Goal: Obtain resource: Download file/media

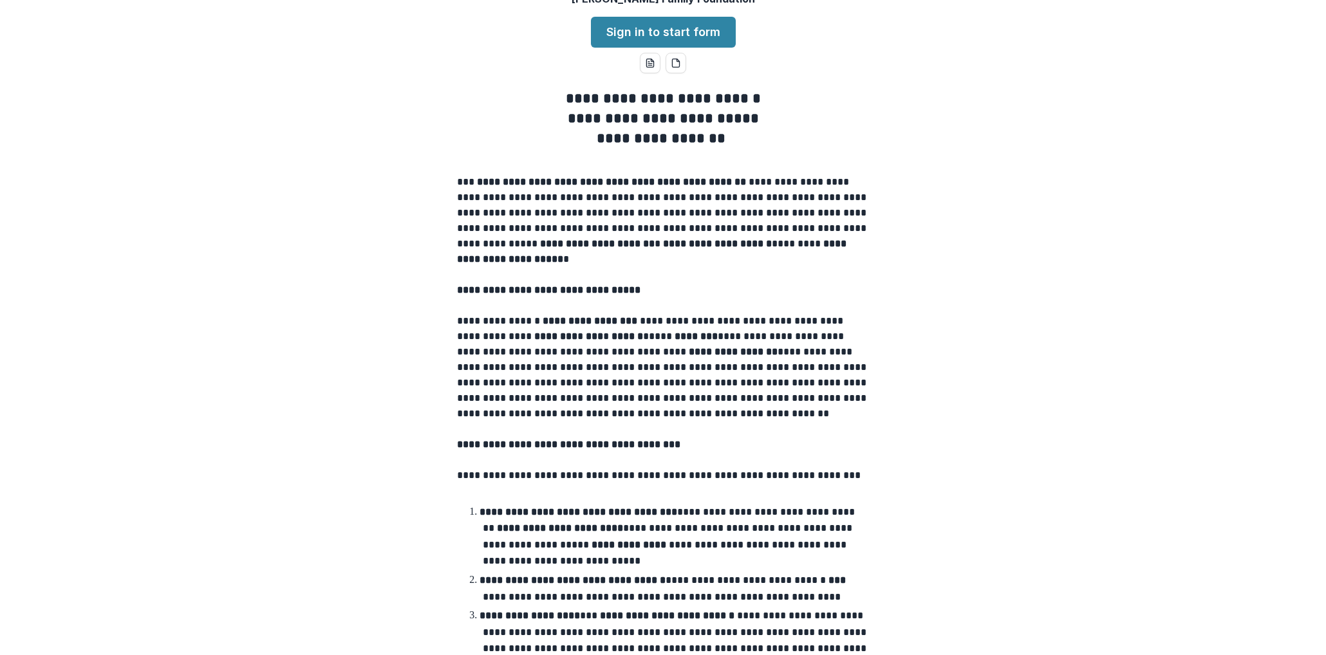
scroll to position [108, 0]
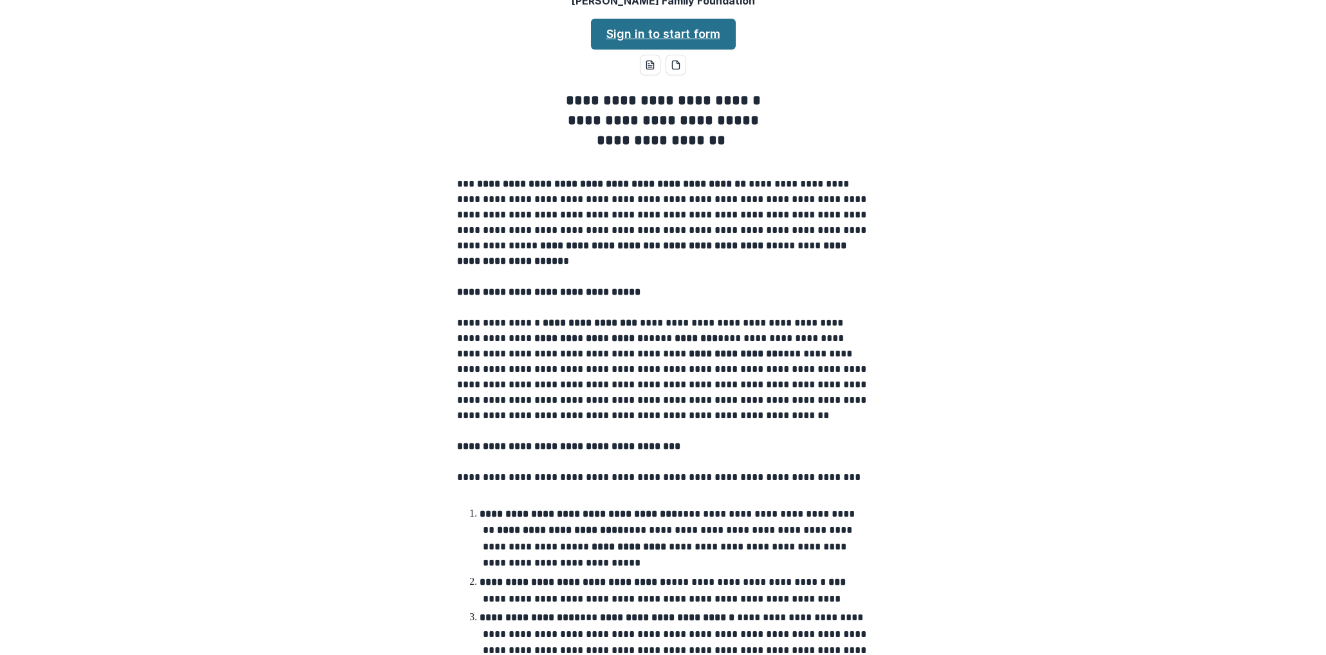
click at [668, 50] on link "Sign in to start form" at bounding box center [663, 34] width 145 height 31
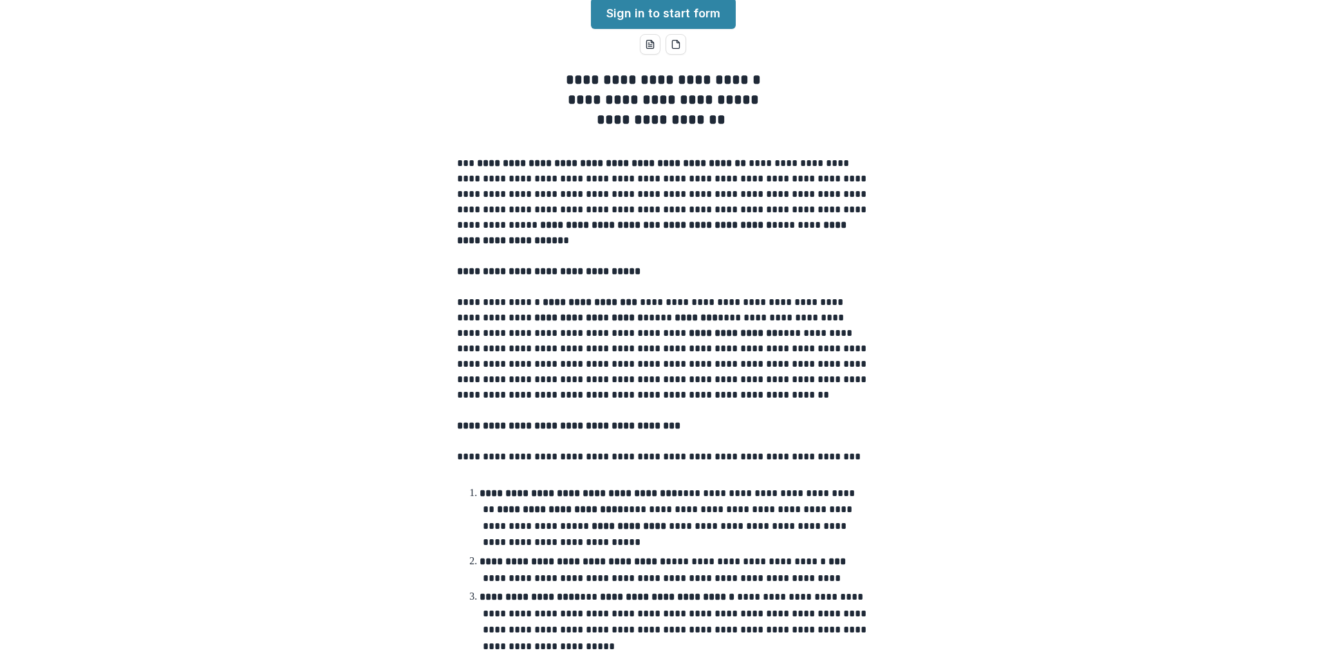
scroll to position [146, 0]
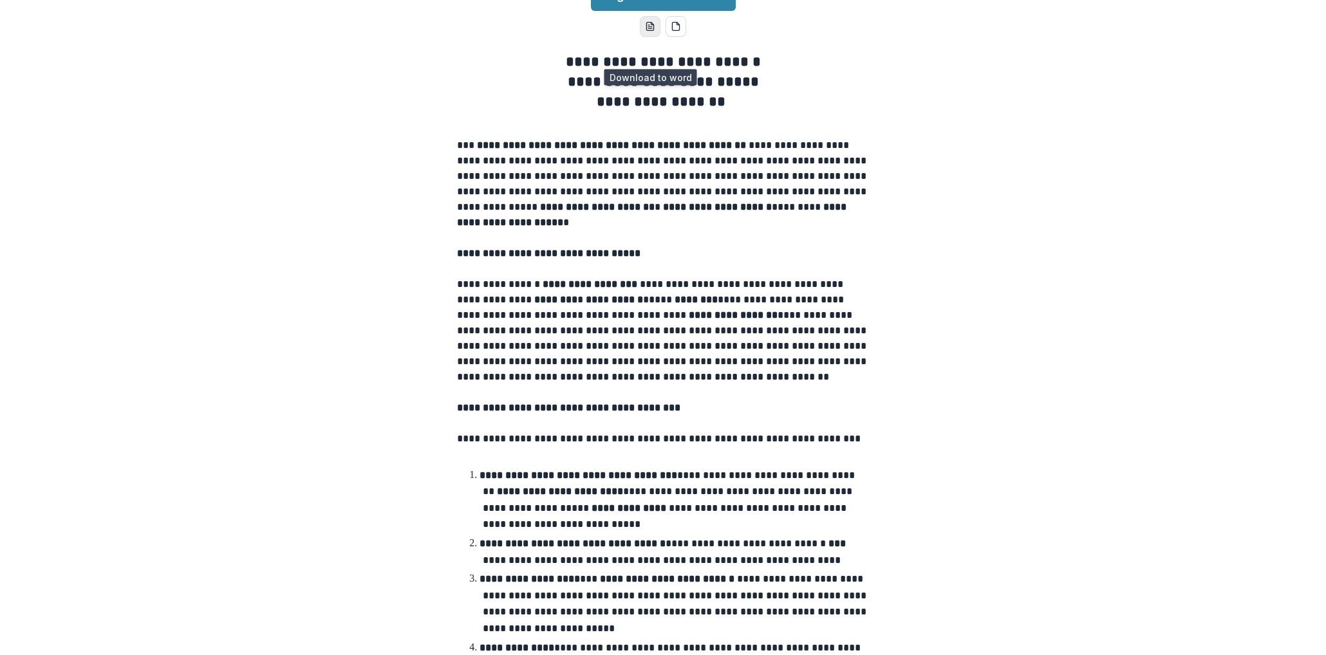
click at [652, 31] on icon "word-download" at bounding box center [649, 27] width 7 height 8
click at [675, 32] on icon "pdf-download" at bounding box center [676, 26] width 10 height 10
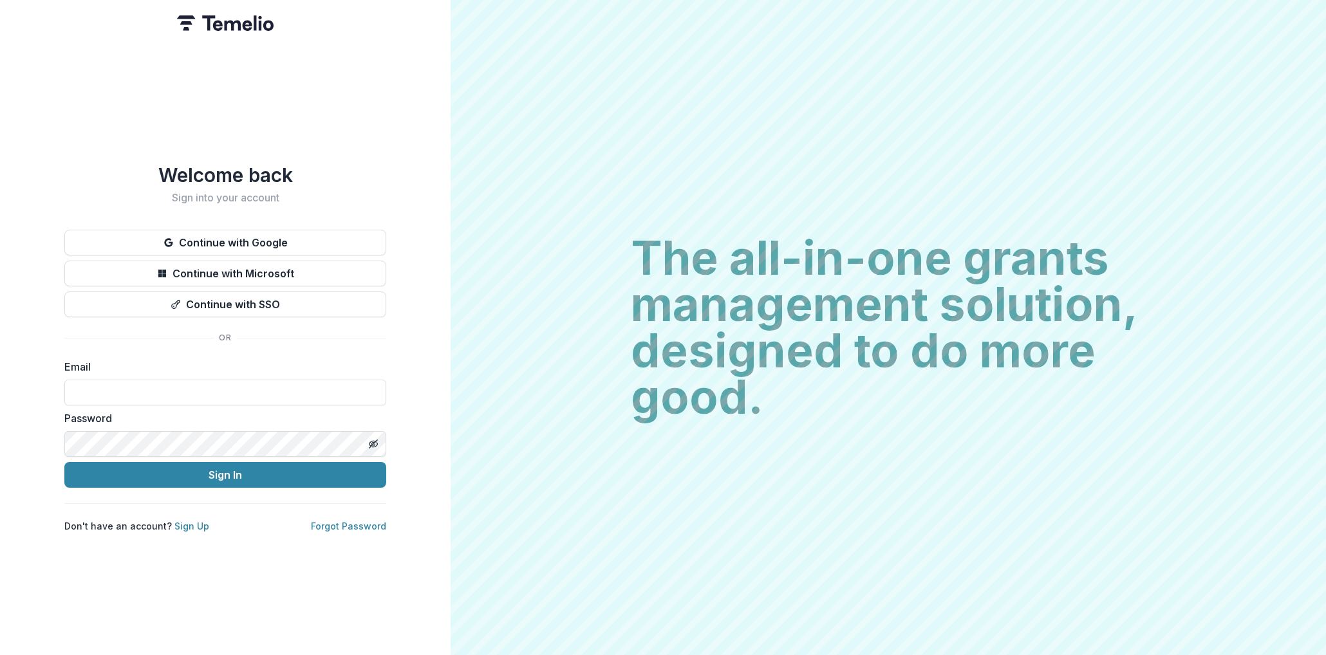
type input "**********"
click at [225, 470] on button "Sign In" at bounding box center [225, 475] width 322 height 26
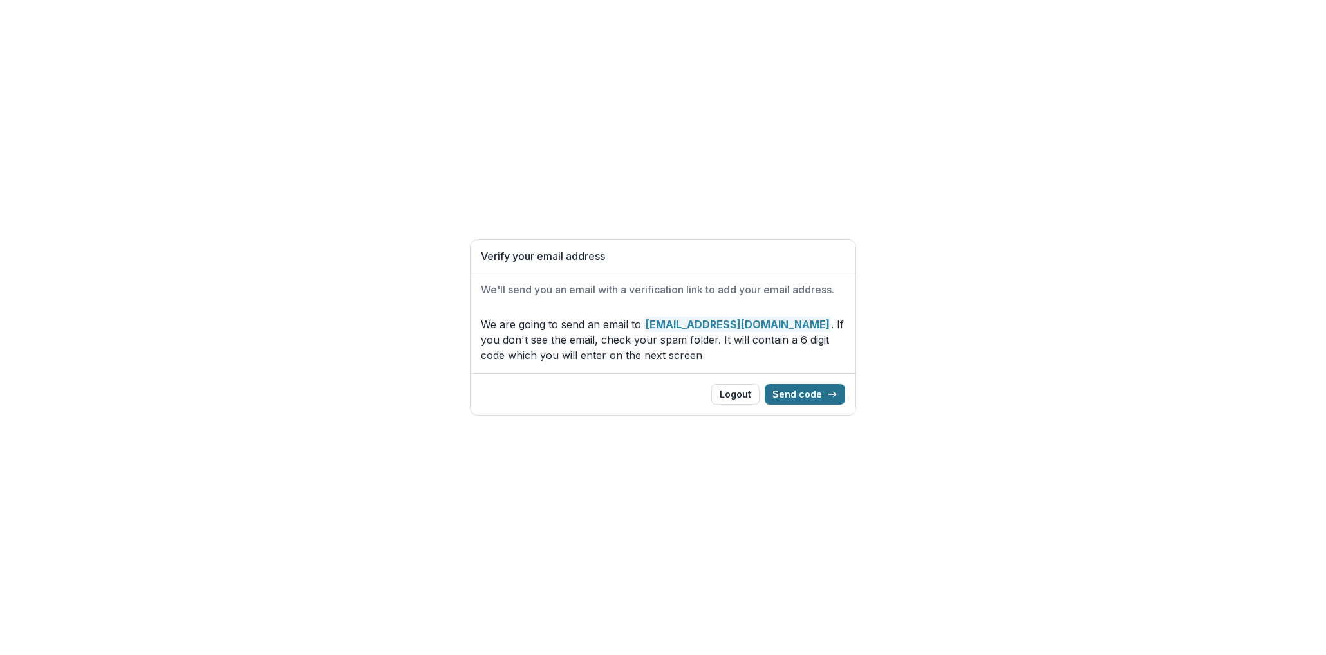
click at [802, 395] on button "Send code" at bounding box center [805, 394] width 80 height 21
